Goal: Task Accomplishment & Management: Complete application form

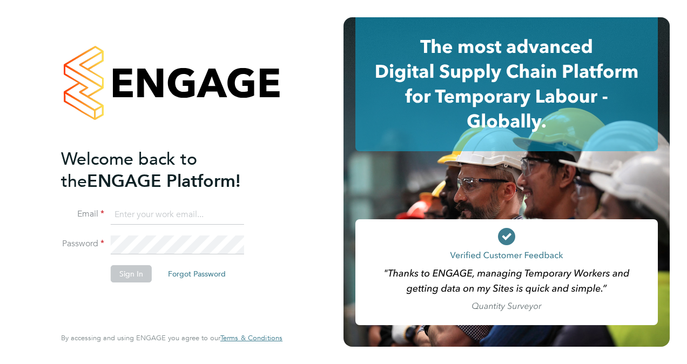
type input "mark_evo_evans@yahoo.com"
click at [123, 269] on button "Sign In" at bounding box center [131, 273] width 41 height 17
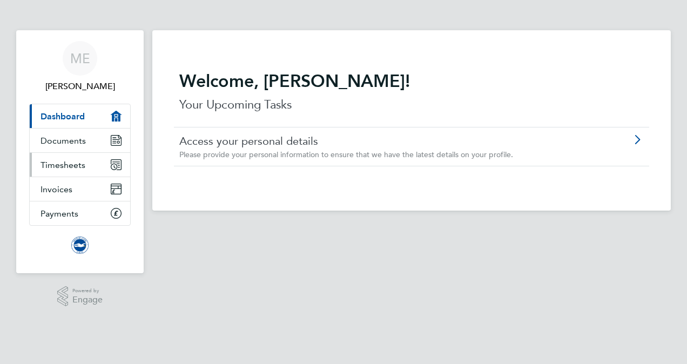
click at [75, 163] on span "Timesheets" at bounding box center [63, 165] width 45 height 10
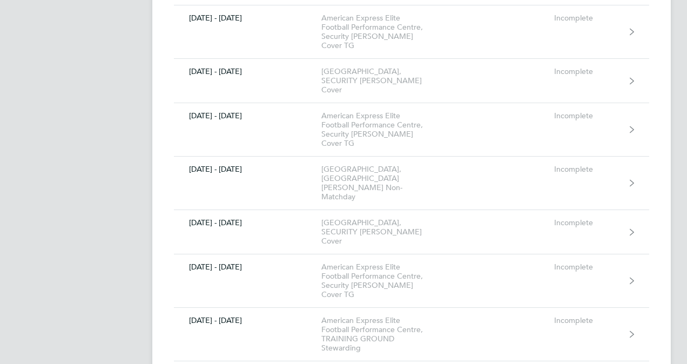
scroll to position [6539, 0]
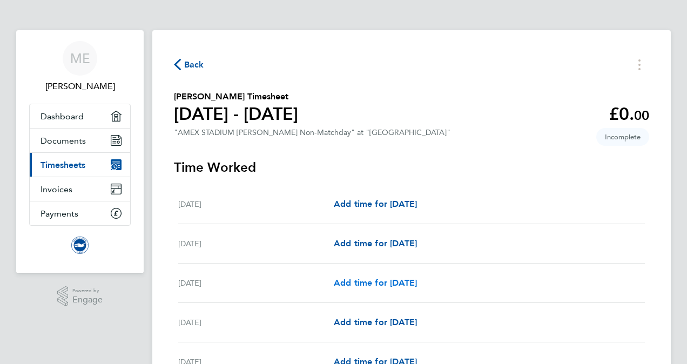
click at [401, 280] on span "Add time for [DATE]" at bounding box center [375, 283] width 83 height 10
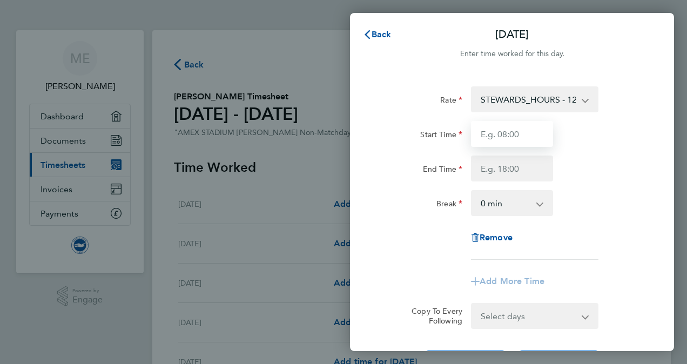
click at [519, 131] on input "Start Time" at bounding box center [512, 134] width 82 height 26
type input "09:00"
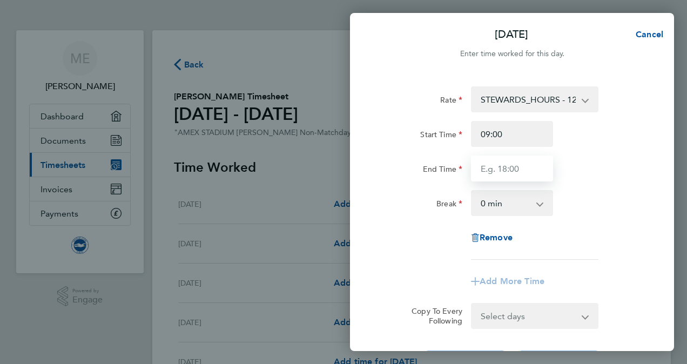
click at [483, 166] on input "End Time" at bounding box center [512, 169] width 82 height 26
type input "15:00"
click at [305, 256] on div "[DATE] Cancel Enter time worked for this day. Rate STEWARDS_HOURS - 12.60 Stewa…" at bounding box center [343, 182] width 687 height 364
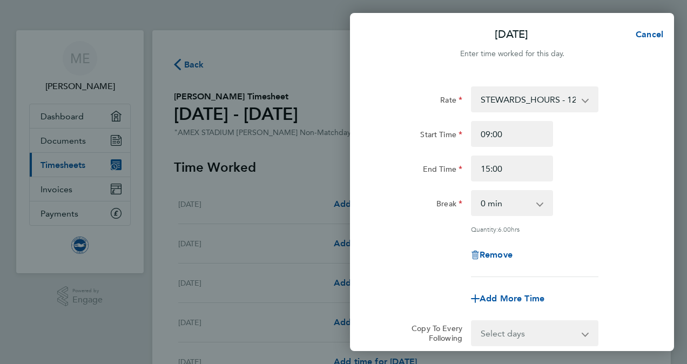
scroll to position [124, 0]
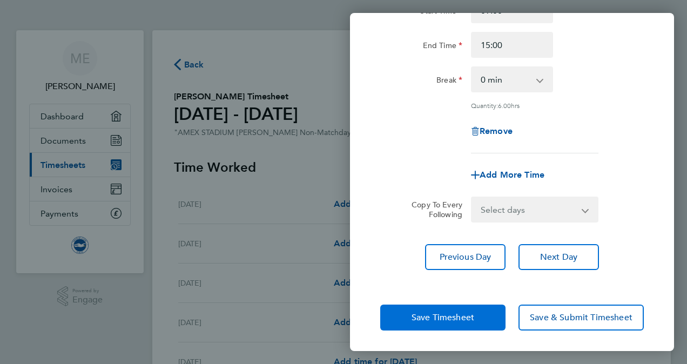
click at [440, 319] on span "Save Timesheet" at bounding box center [443, 317] width 63 height 11
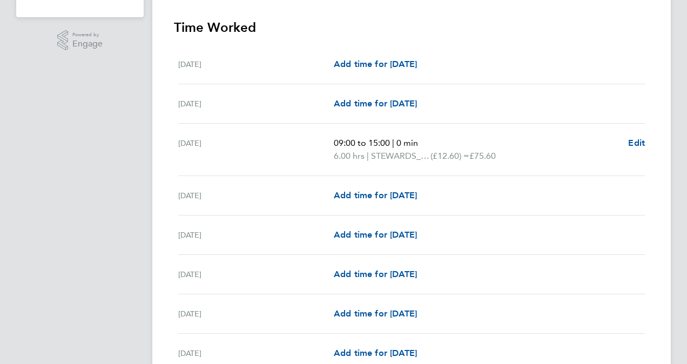
scroll to position [270, 0]
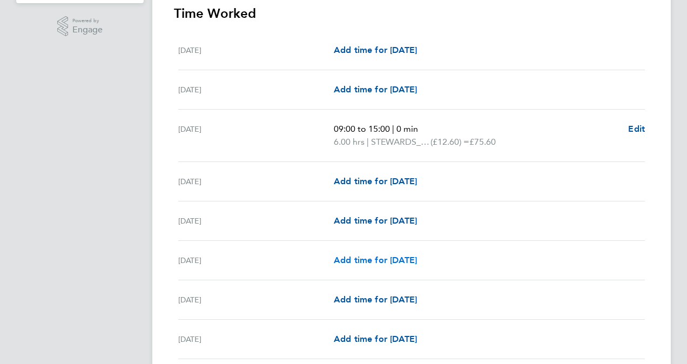
click at [383, 264] on span "Add time for [DATE]" at bounding box center [375, 260] width 83 height 10
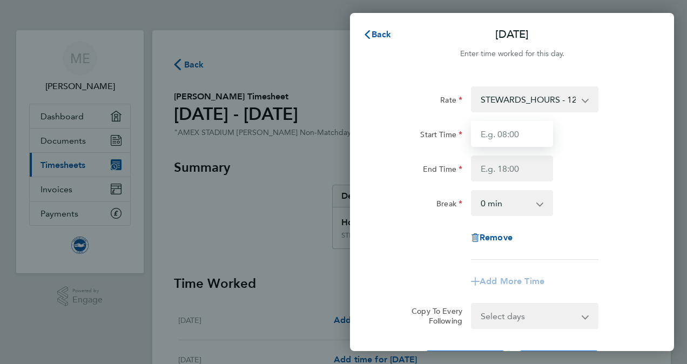
click at [494, 129] on input "Start Time" at bounding box center [512, 134] width 82 height 26
type input "17:00"
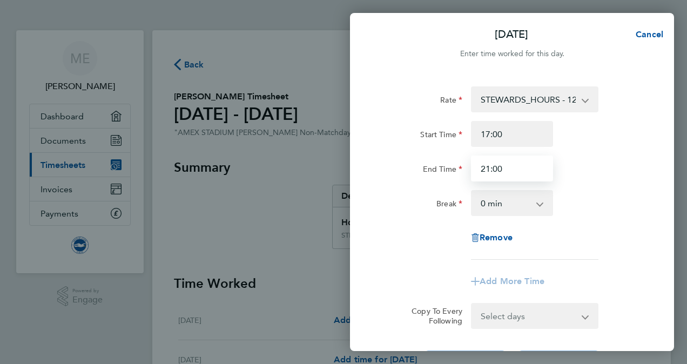
type input "21:00"
drag, startPoint x: 576, startPoint y: 145, endPoint x: 593, endPoint y: 191, distance: 48.9
click at [576, 145] on div "Start Time 17:00" at bounding box center [512, 134] width 272 height 26
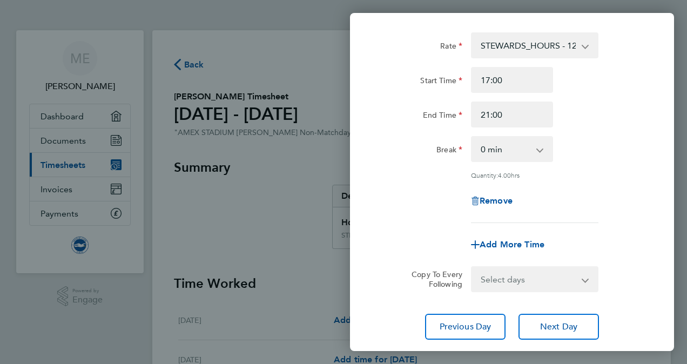
scroll to position [124, 0]
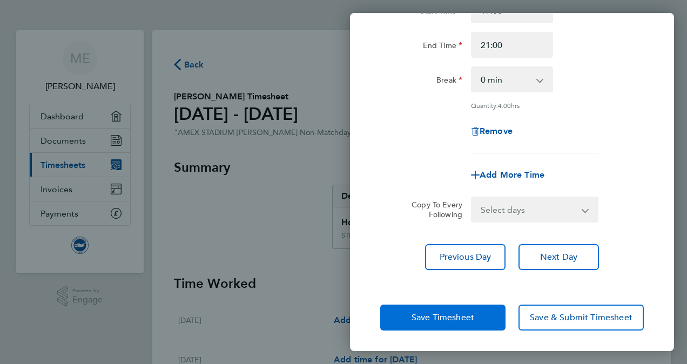
click at [435, 325] on button "Save Timesheet" at bounding box center [442, 318] width 125 height 26
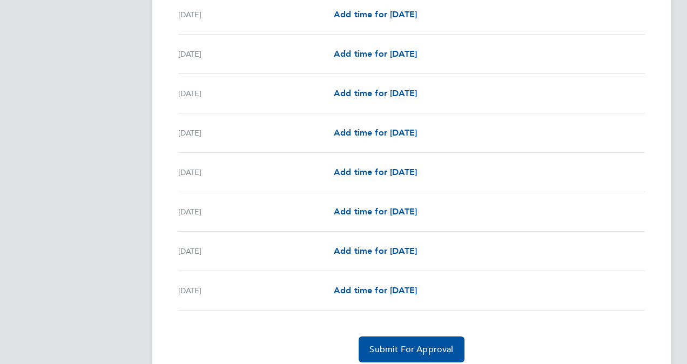
scroll to position [1275, 0]
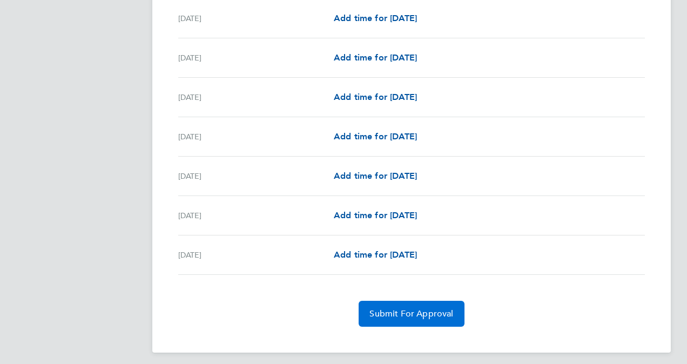
click at [416, 309] on span "Submit For Approval" at bounding box center [412, 314] width 84 height 11
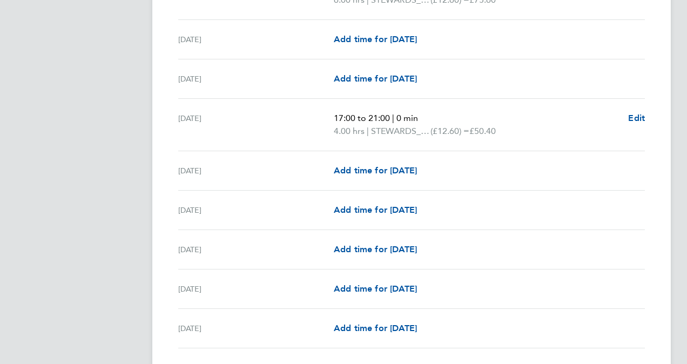
scroll to position [0, 0]
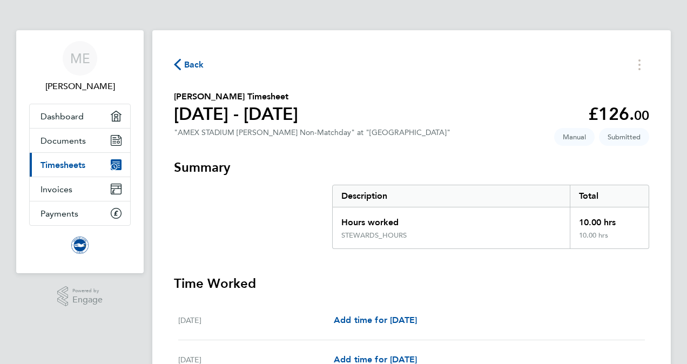
click at [202, 67] on span "Back" at bounding box center [194, 64] width 20 height 13
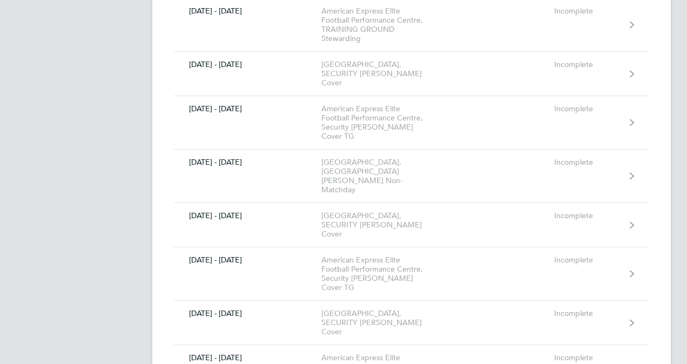
scroll to position [6431, 0]
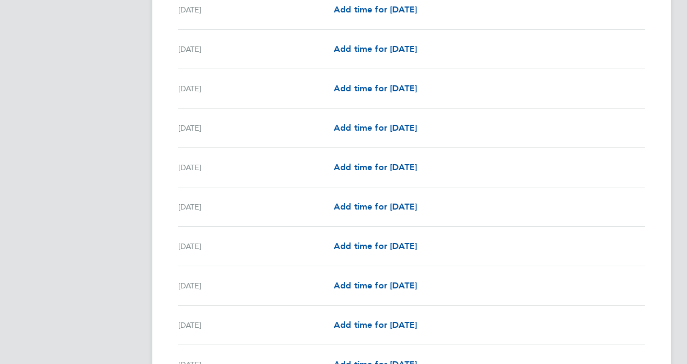
scroll to position [594, 0]
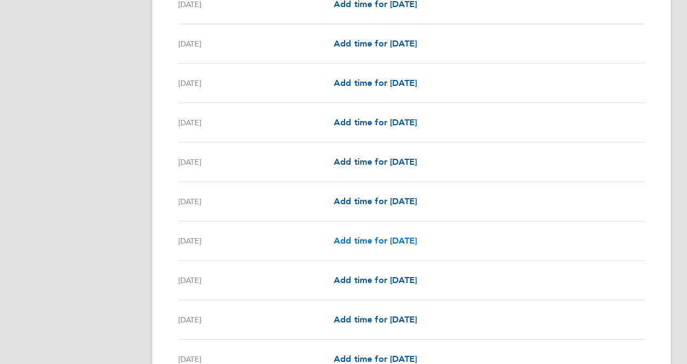
click at [379, 238] on span "Add time for [DATE]" at bounding box center [375, 241] width 83 height 10
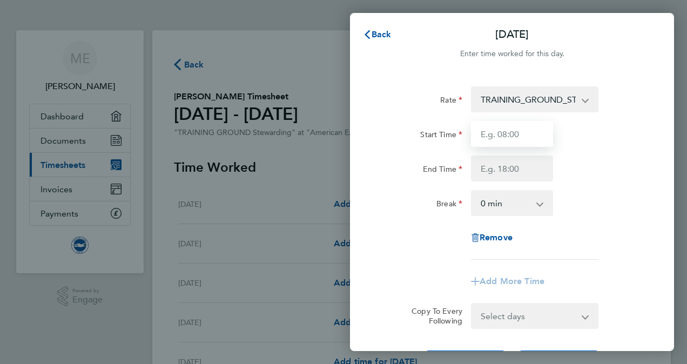
click at [491, 135] on input "Start Time" at bounding box center [512, 134] width 82 height 26
type input "13:00"
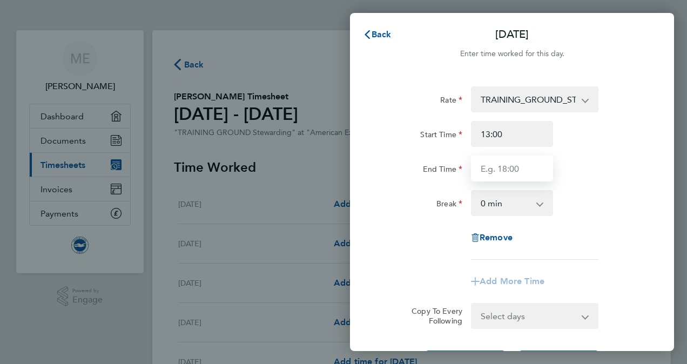
click at [487, 169] on input "End Time" at bounding box center [512, 169] width 82 height 26
type input "19:00"
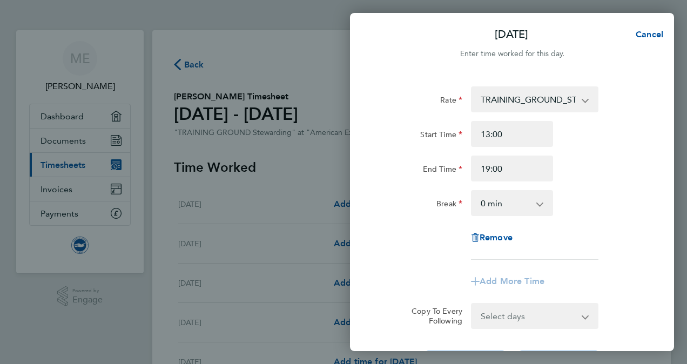
click at [567, 209] on div "Break 0 min 15 min 30 min 45 min 60 min 75 min 90 min" at bounding box center [512, 203] width 272 height 26
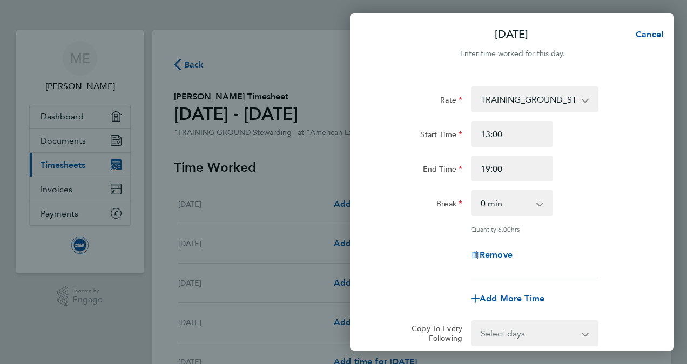
scroll to position [124, 0]
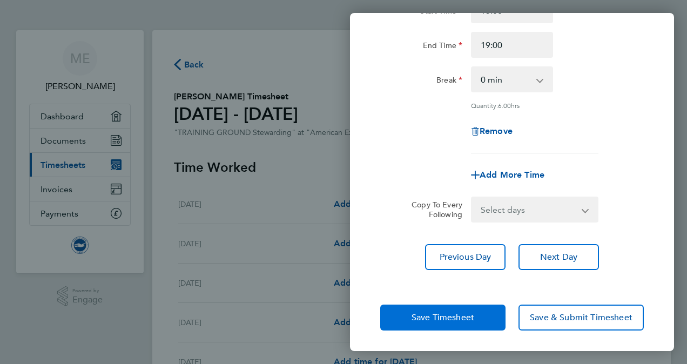
click at [450, 325] on button "Save Timesheet" at bounding box center [442, 318] width 125 height 26
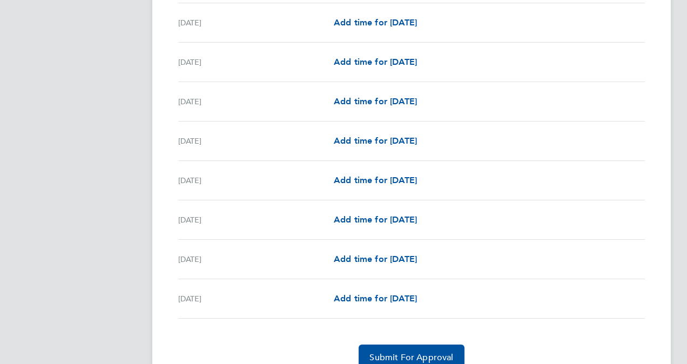
scroll to position [1262, 0]
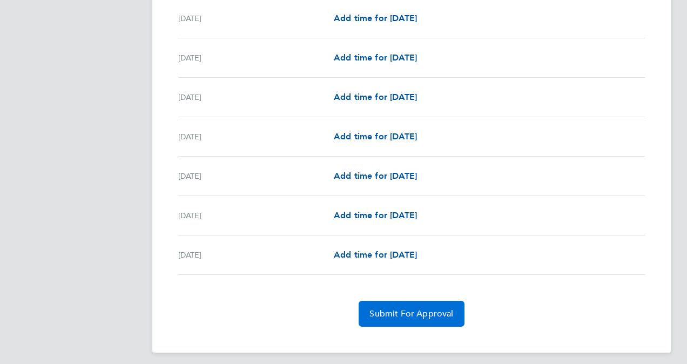
click at [434, 310] on span "Submit For Approval" at bounding box center [412, 314] width 84 height 11
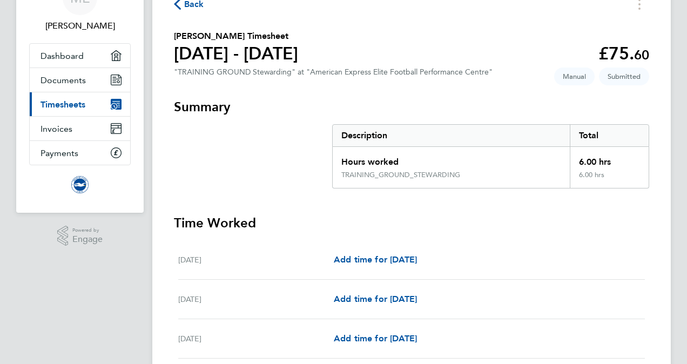
scroll to position [0, 0]
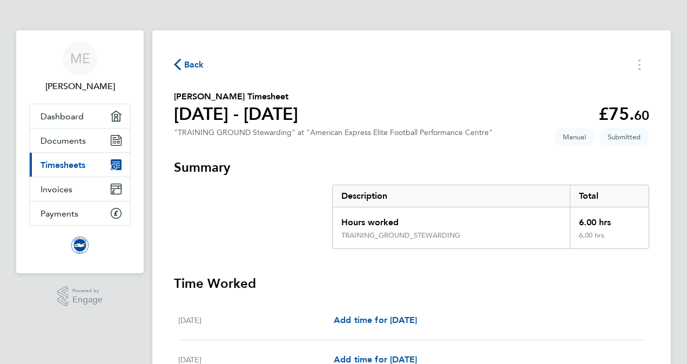
click at [197, 65] on span "Back" at bounding box center [194, 64] width 20 height 13
